Goal: Check status: Check status

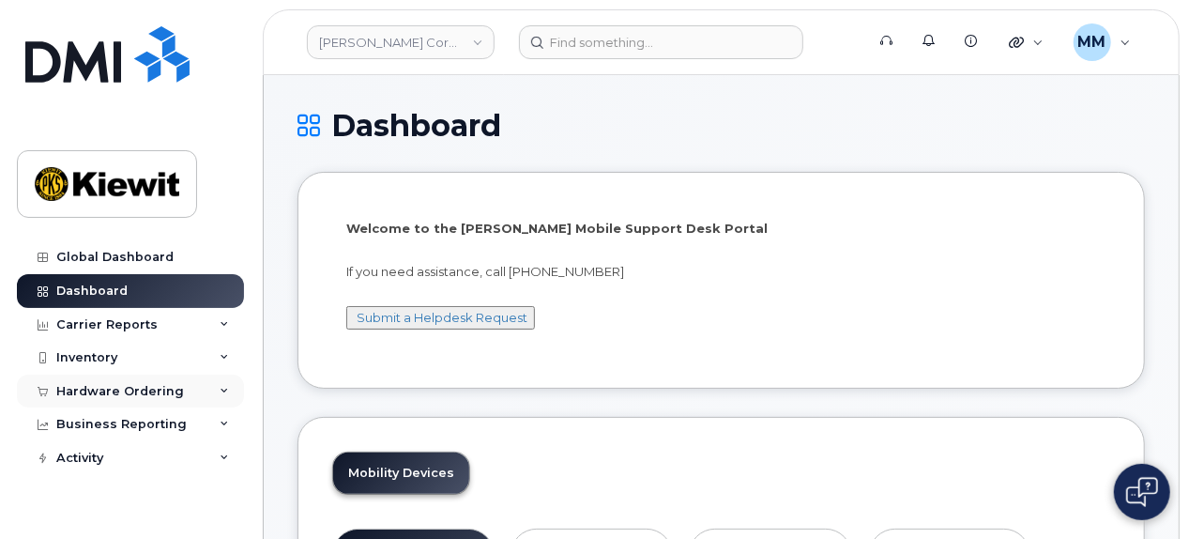
click at [107, 389] on div "Hardware Ordering" at bounding box center [120, 391] width 128 height 15
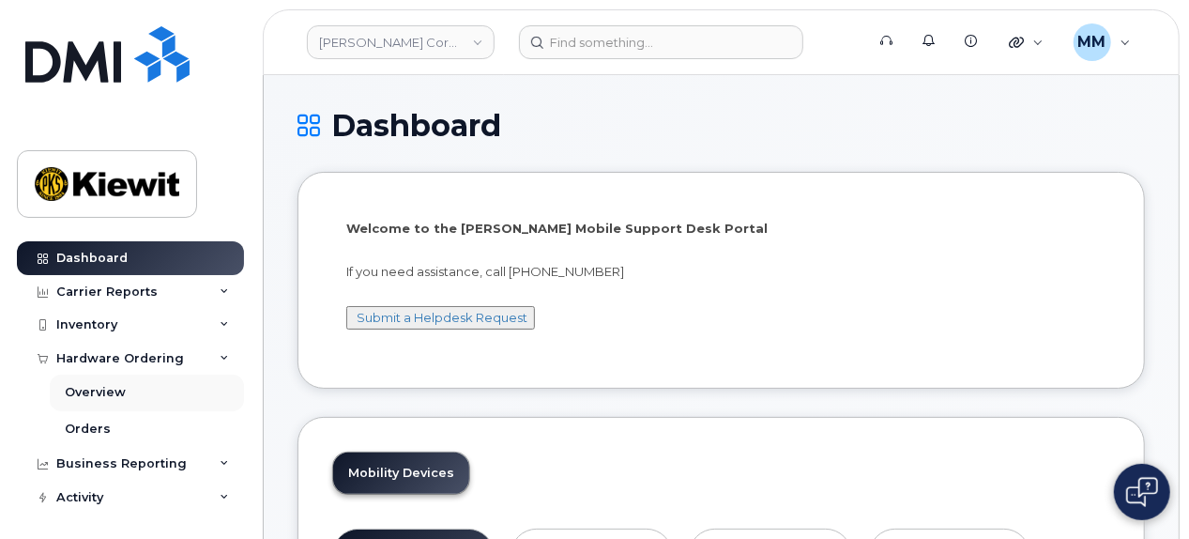
scroll to position [35, 0]
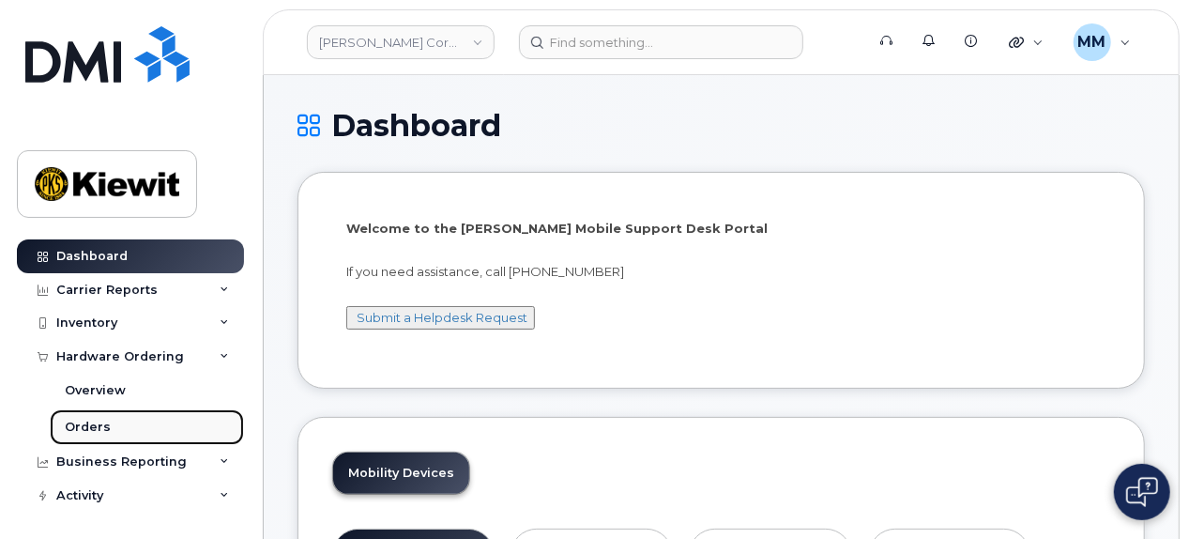
click at [95, 425] on div "Orders" at bounding box center [88, 426] width 46 height 17
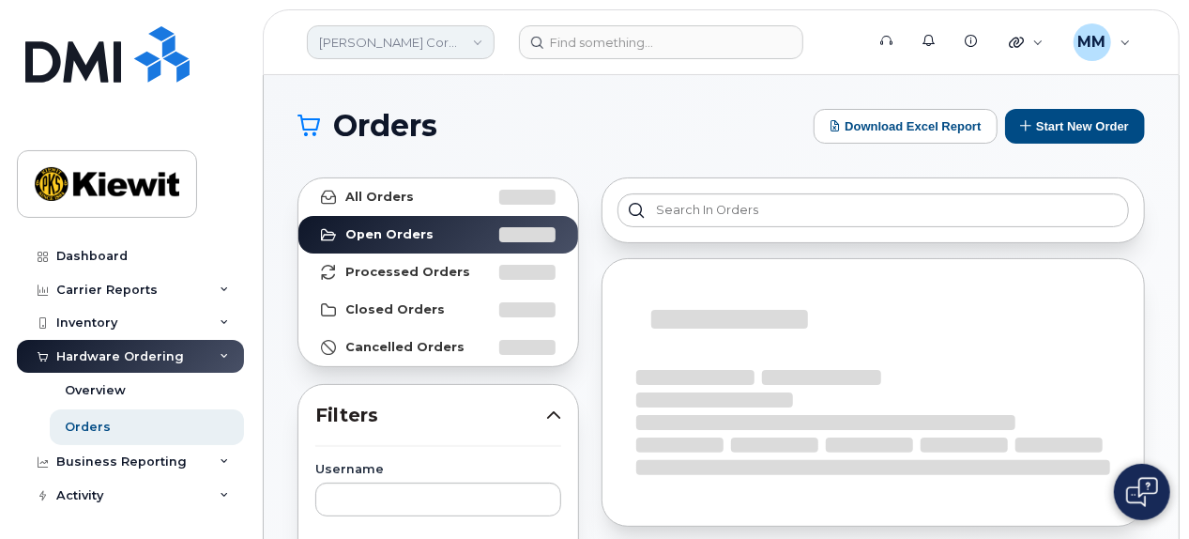
click at [484, 45] on link "Kiewit Corporation" at bounding box center [401, 42] width 188 height 34
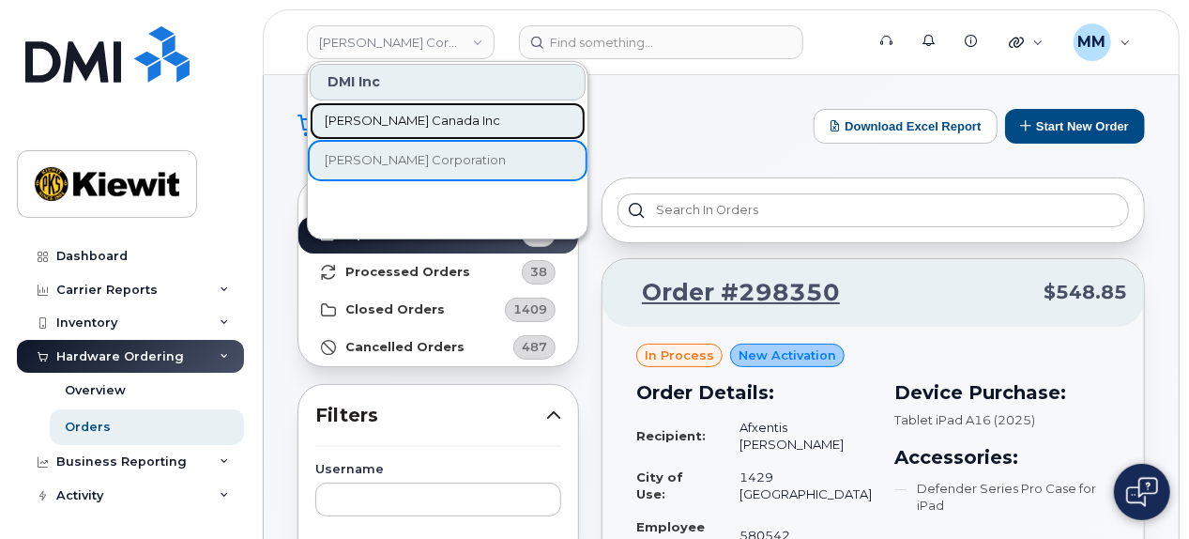
click at [425, 130] on link "[PERSON_NAME] Canada Inc" at bounding box center [448, 121] width 276 height 38
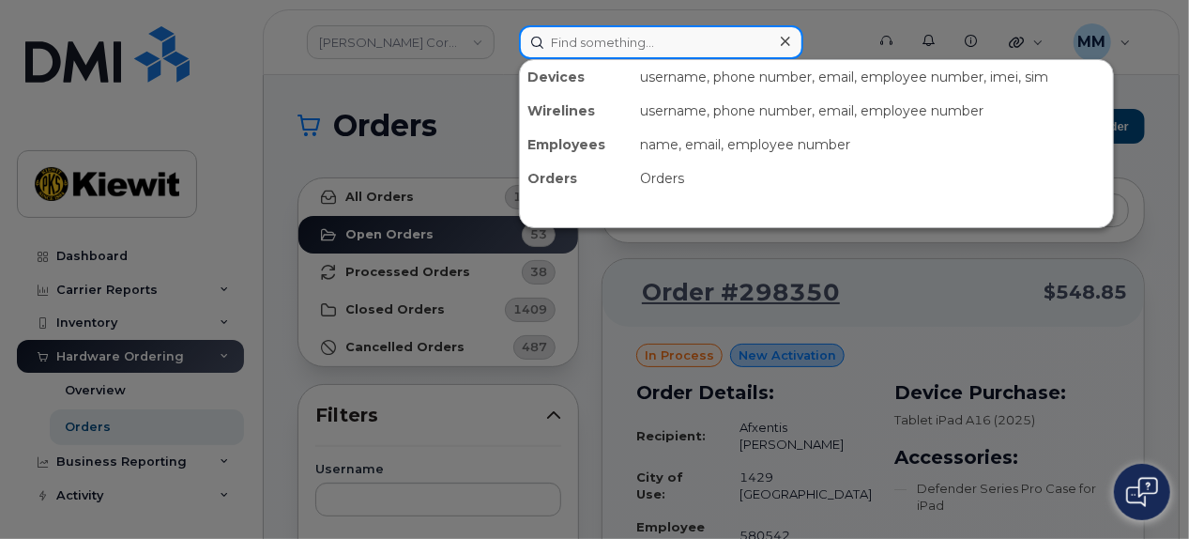
click at [599, 44] on input at bounding box center [661, 42] width 284 height 34
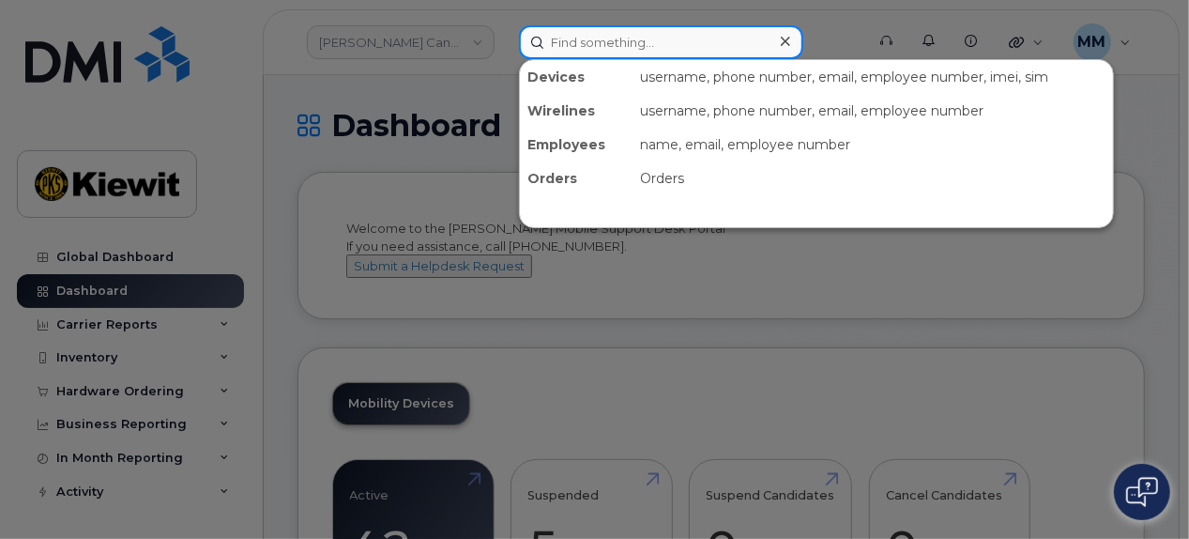
click at [610, 50] on input at bounding box center [661, 42] width 284 height 34
paste input "297130"
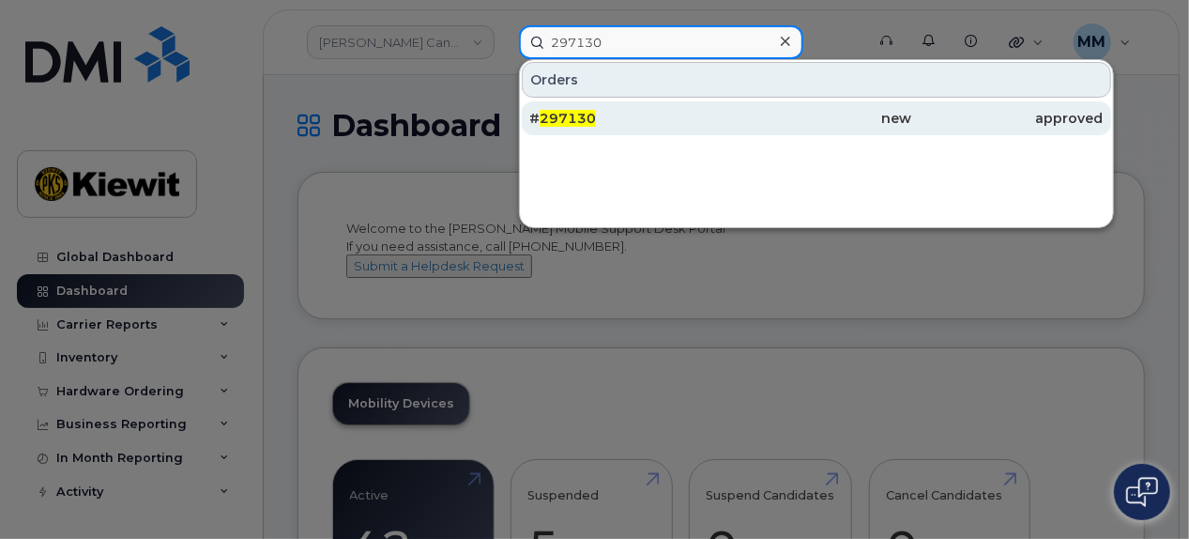
type input "297130"
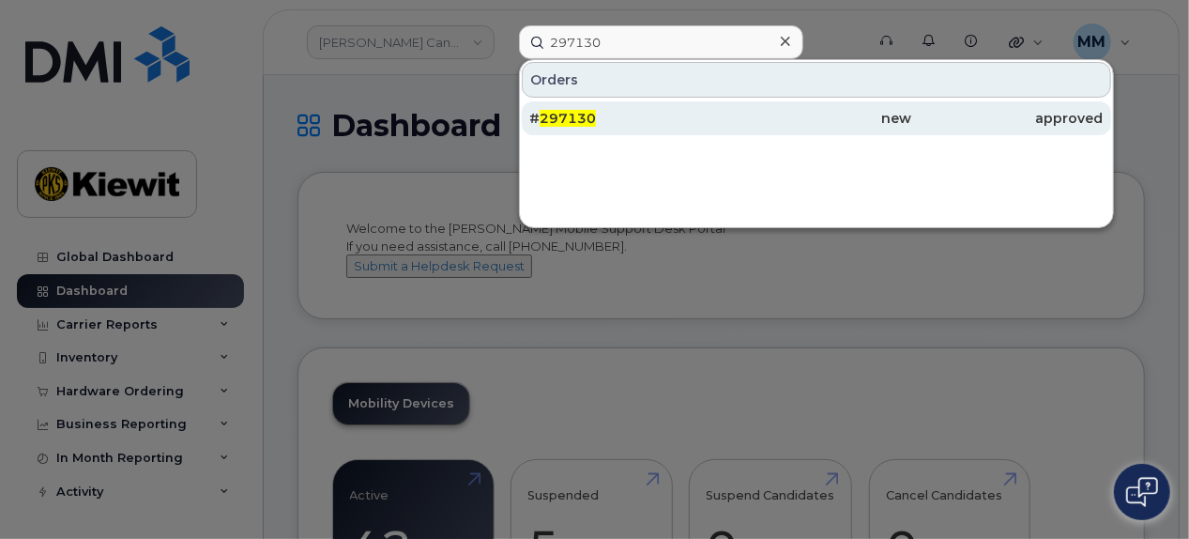
click at [581, 106] on div "# 297130" at bounding box center [624, 118] width 191 height 34
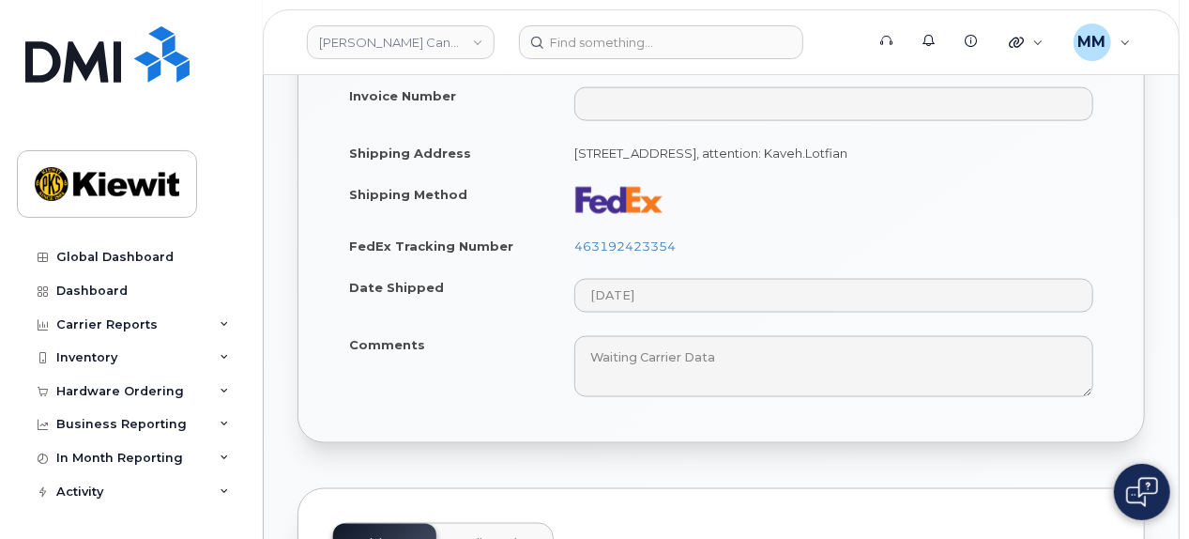
scroll to position [1314, 0]
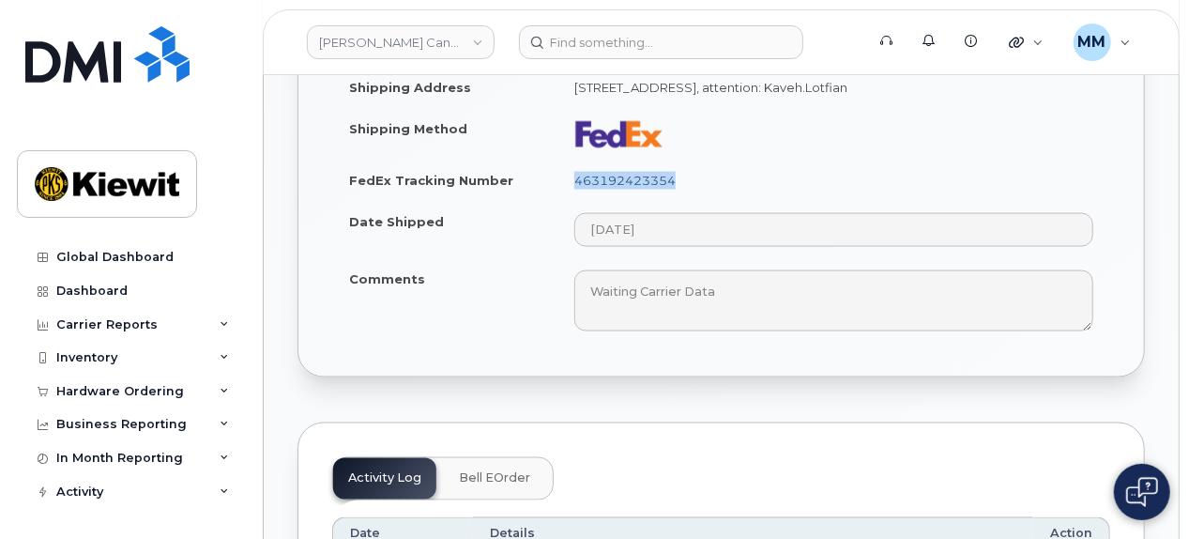
drag, startPoint x: 681, startPoint y: 179, endPoint x: 574, endPoint y: 172, distance: 107.2
click at [574, 172] on td "463192423354" at bounding box center [833, 180] width 553 height 41
copy link "463192423354"
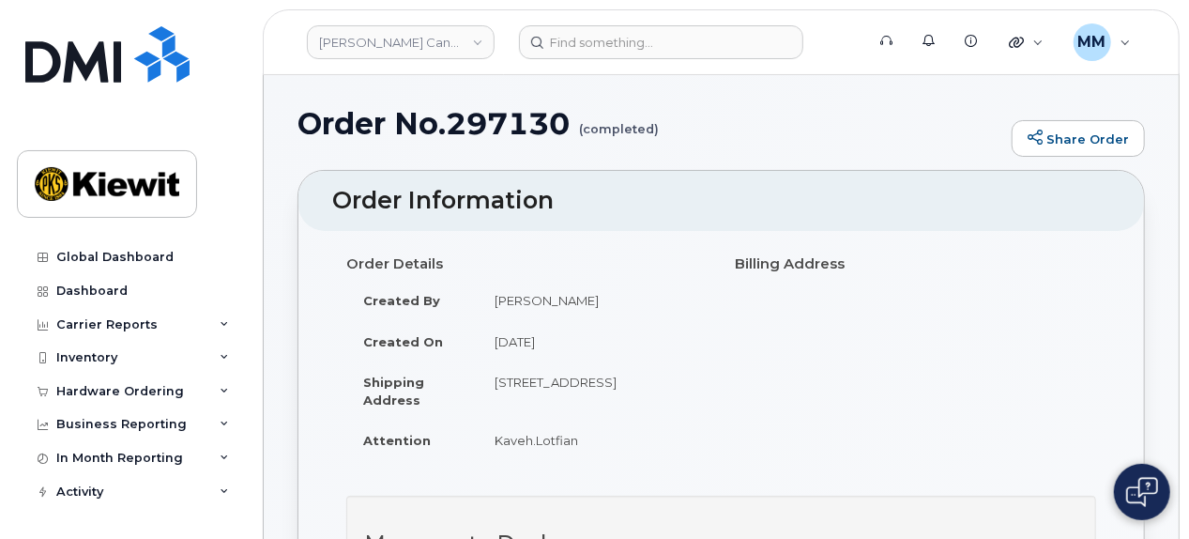
scroll to position [0, 0]
